Goal: Download file/media

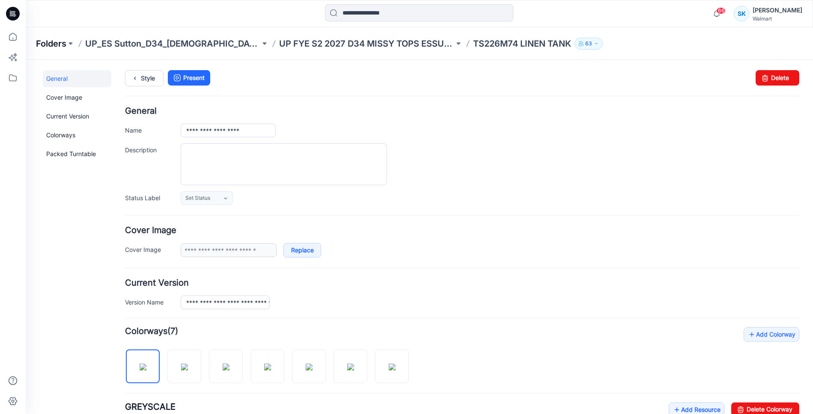
click at [57, 45] on p "Folders" at bounding box center [51, 44] width 30 height 12
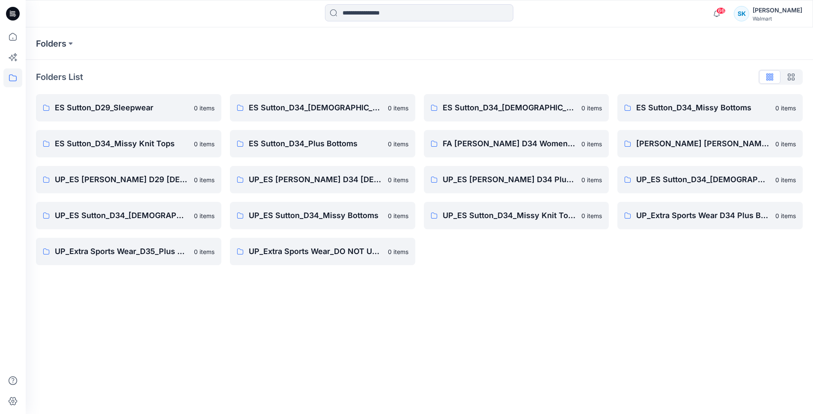
click at [530, 71] on div "Folders List" at bounding box center [419, 77] width 767 height 14
click at [518, 73] on div "Folders List" at bounding box center [419, 77] width 767 height 14
click at [516, 75] on div "Folders List" at bounding box center [419, 77] width 767 height 14
click at [517, 75] on div "Folders List" at bounding box center [419, 77] width 767 height 14
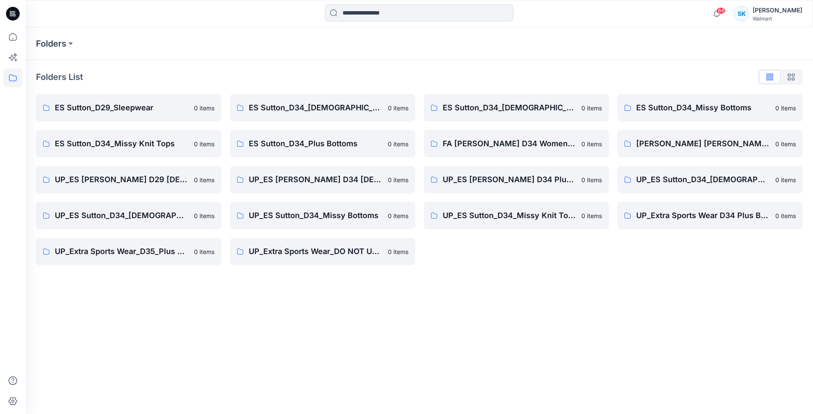
click at [512, 75] on div "Folders List" at bounding box center [419, 77] width 767 height 14
click at [506, 73] on div "Folders List" at bounding box center [419, 77] width 767 height 14
click at [507, 74] on div "Folders List" at bounding box center [419, 77] width 767 height 14
click at [521, 139] on p "FA [PERSON_NAME] D34 Women's Wovens" at bounding box center [510, 144] width 134 height 12
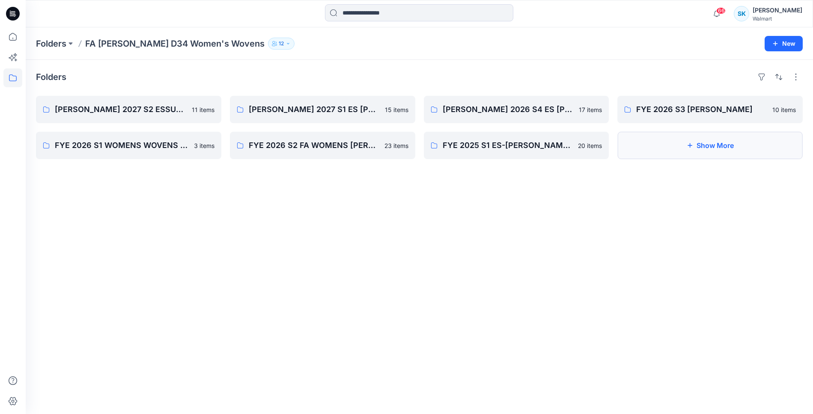
click at [669, 145] on button "Show More" at bounding box center [709, 145] width 185 height 27
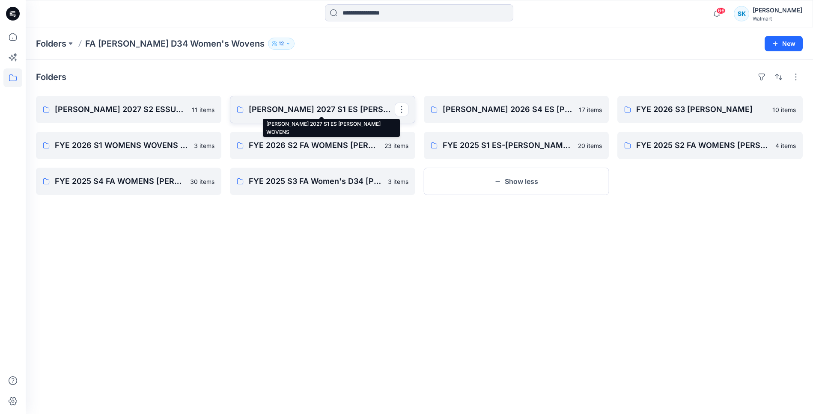
click at [292, 111] on p "[PERSON_NAME] 2027 S1 ES [PERSON_NAME] WOVENS" at bounding box center [322, 110] width 146 height 12
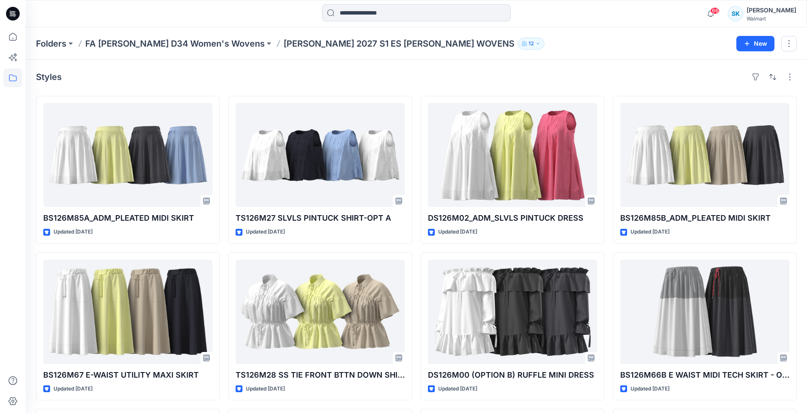
click at [302, 80] on div "Styles" at bounding box center [416, 77] width 760 height 14
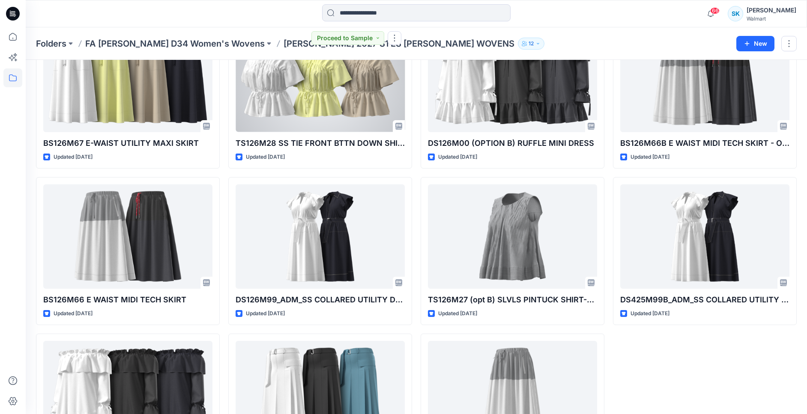
scroll to position [310, 0]
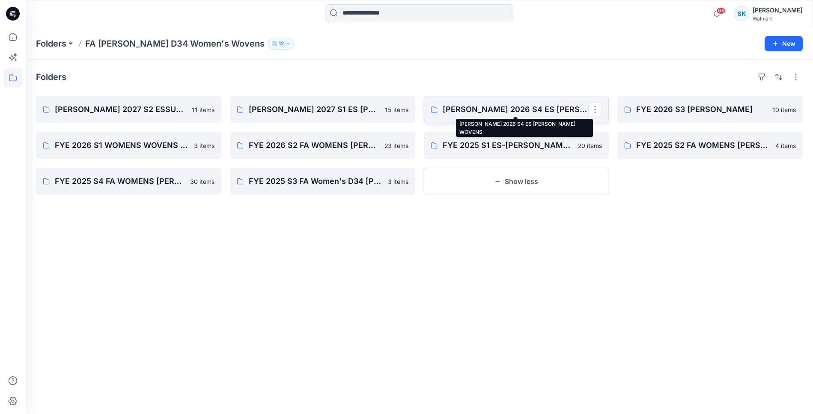
click at [498, 112] on p "[PERSON_NAME] 2026 S4 ES [PERSON_NAME] WOVENS" at bounding box center [516, 110] width 146 height 12
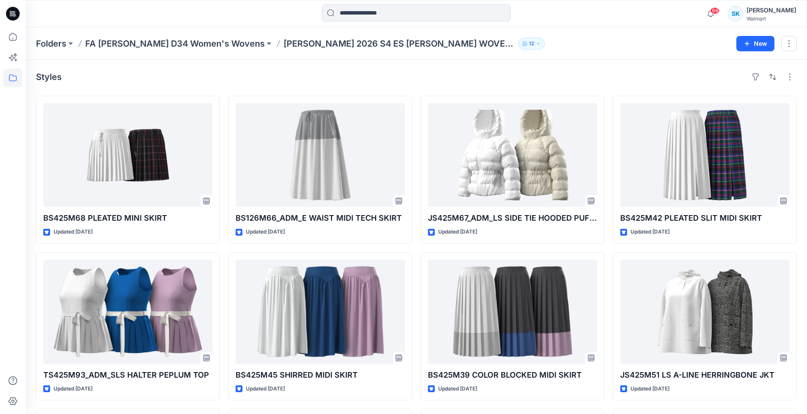
click at [417, 71] on div "Styles" at bounding box center [416, 77] width 760 height 14
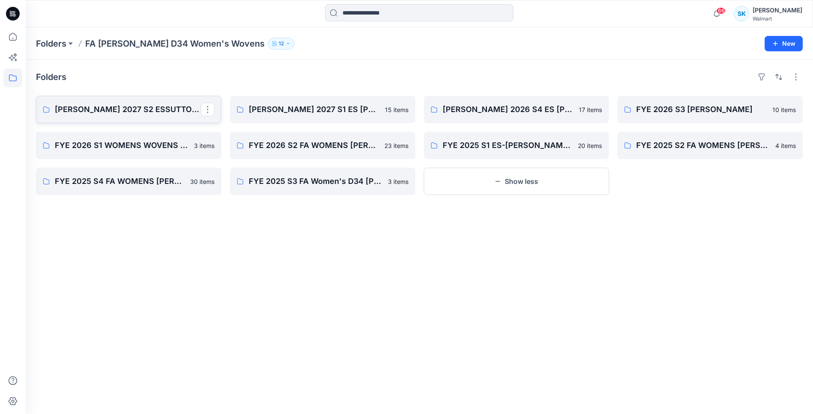
click at [155, 105] on p "[PERSON_NAME] 2027 S2 ESSUTTON MISSY WOVENS" at bounding box center [128, 110] width 146 height 12
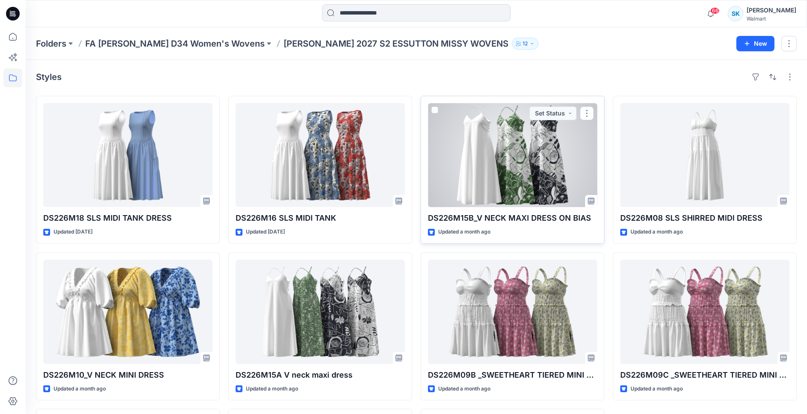
click at [539, 159] on div at bounding box center [512, 155] width 169 height 104
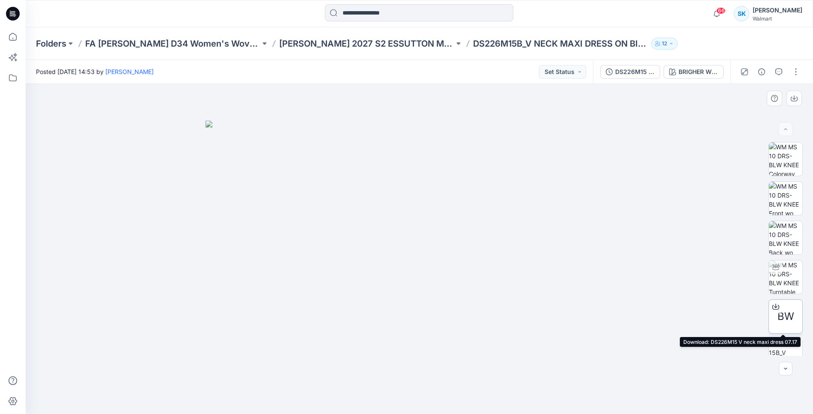
click at [774, 305] on icon at bounding box center [775, 307] width 7 height 7
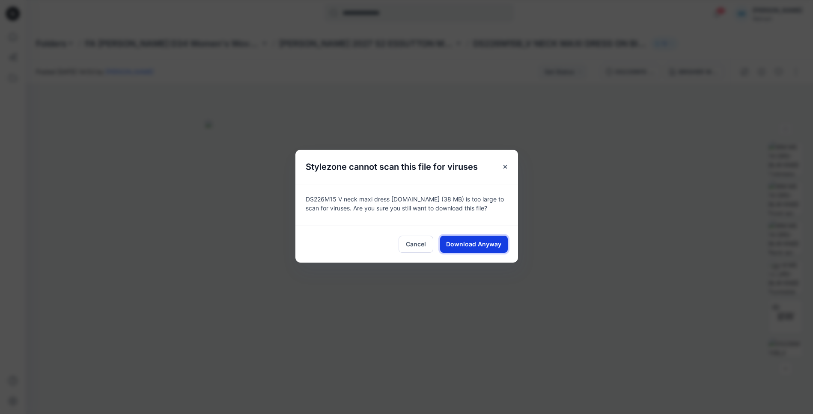
click at [485, 244] on span "Download Anyway" at bounding box center [473, 244] width 55 height 9
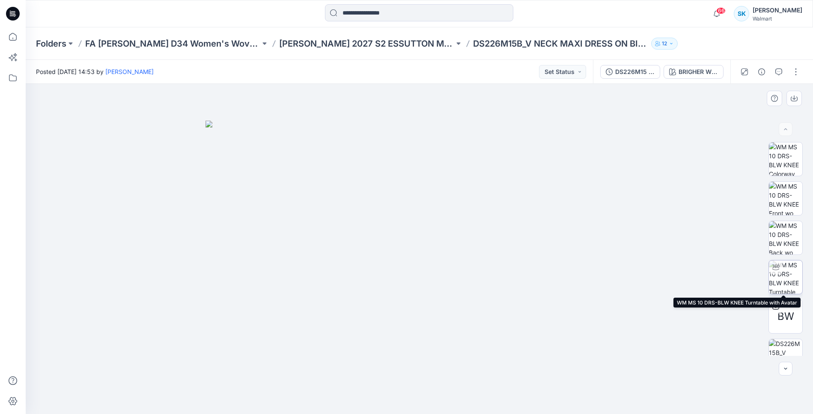
click at [787, 277] on img at bounding box center [785, 277] width 33 height 33
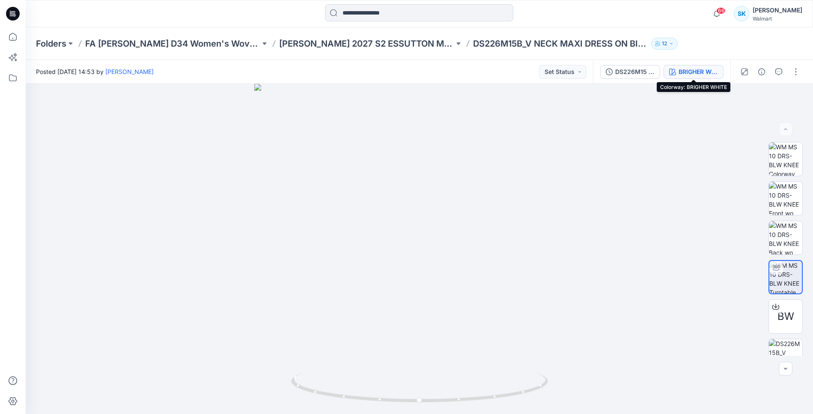
click at [687, 74] on div "BRIGHER WHITE" at bounding box center [698, 71] width 39 height 9
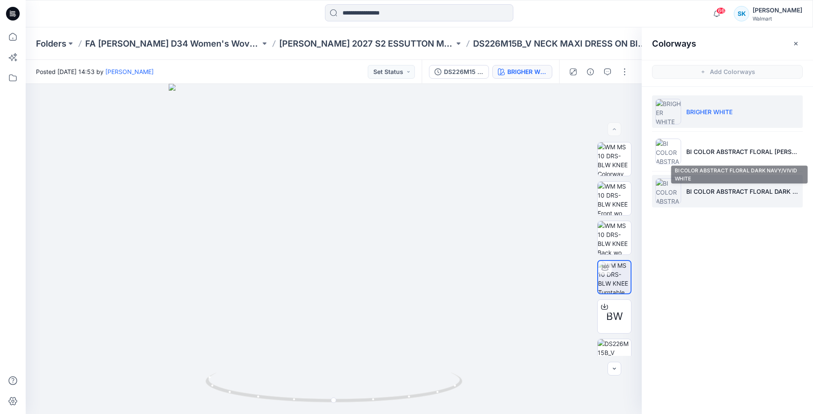
click at [739, 191] on p "BI COLOR ABSTRACT FLORAL DARK NAVY/VIVID WHITE" at bounding box center [742, 191] width 113 height 9
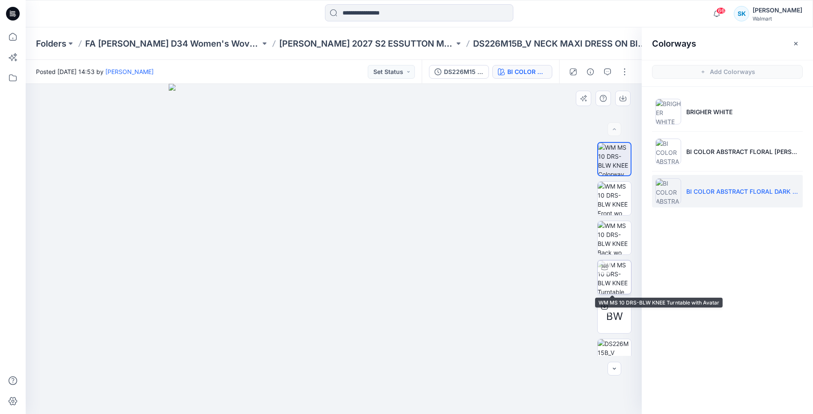
click at [609, 283] on img at bounding box center [614, 277] width 33 height 33
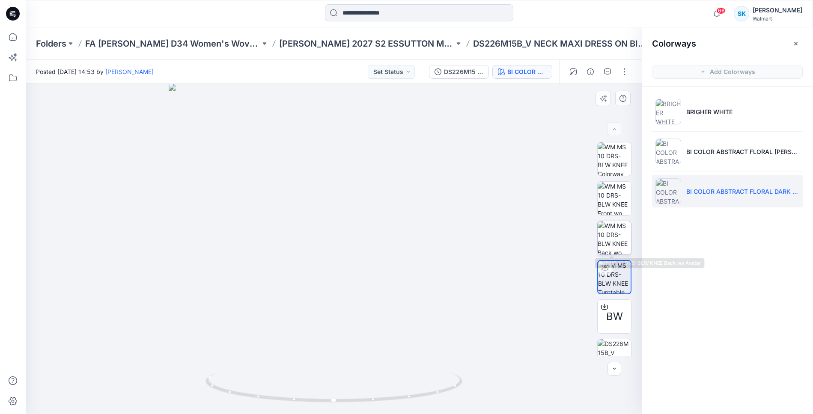
click at [601, 241] on img at bounding box center [614, 237] width 33 height 33
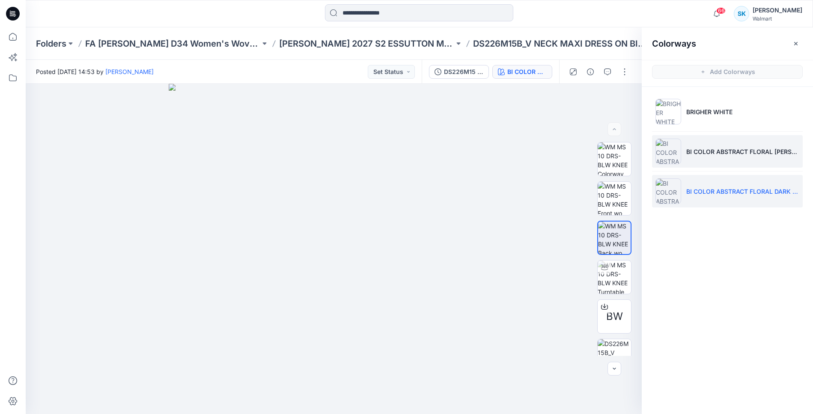
click at [713, 138] on li "BI COLOR ABSTRACT FLORAL [PERSON_NAME]/VIVID WHITE" at bounding box center [727, 151] width 151 height 33
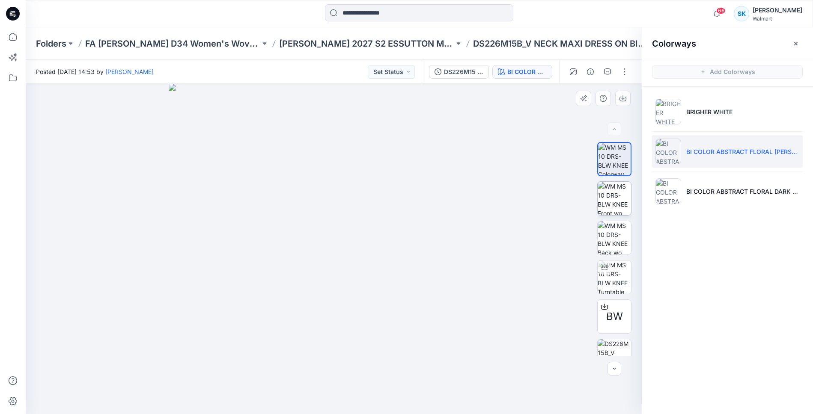
click at [611, 203] on img at bounding box center [614, 198] width 33 height 33
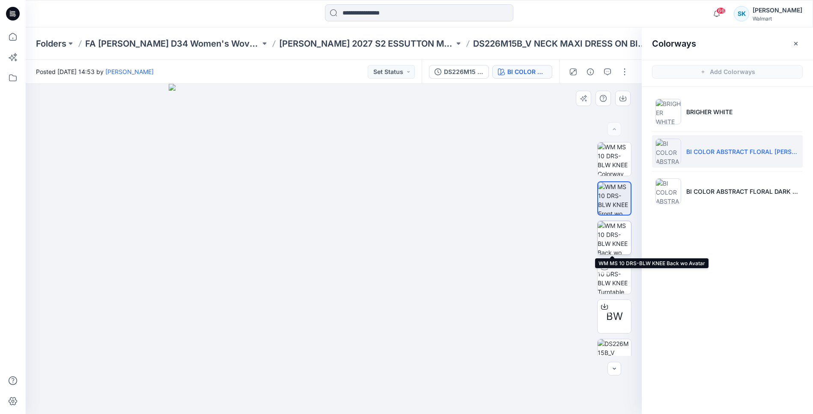
click at [613, 235] on img at bounding box center [614, 237] width 33 height 33
